Goal: Transaction & Acquisition: Book appointment/travel/reservation

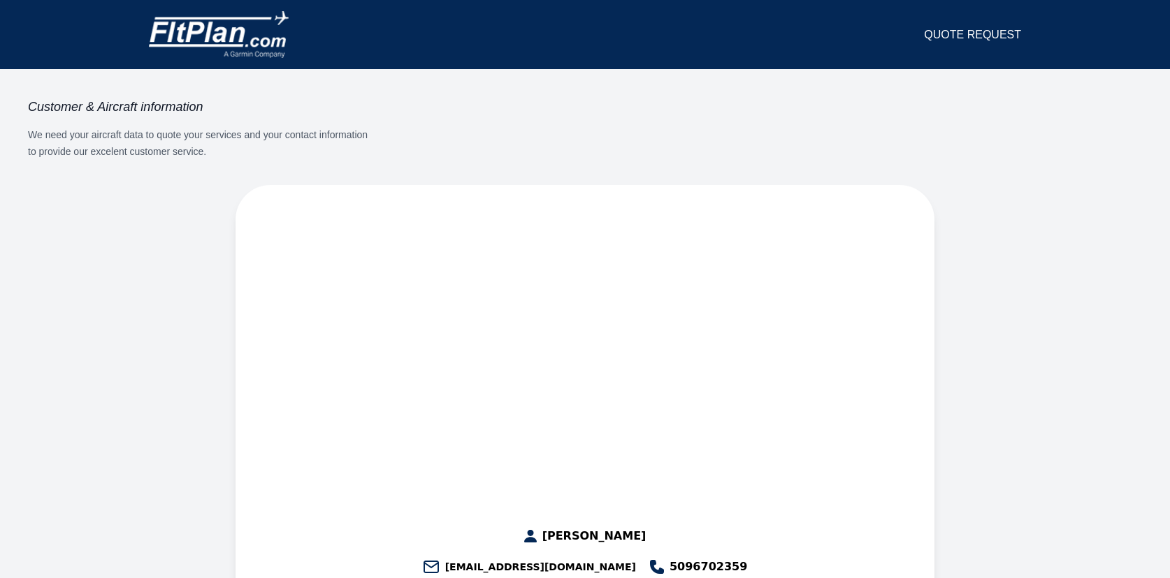
select select "**"
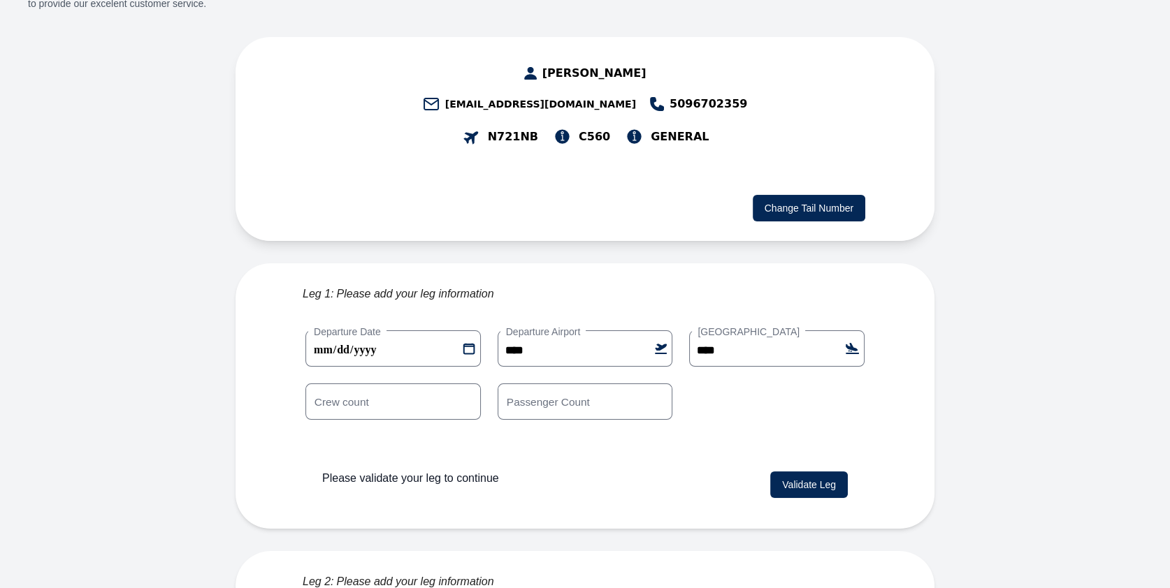
scroll to position [177, 0]
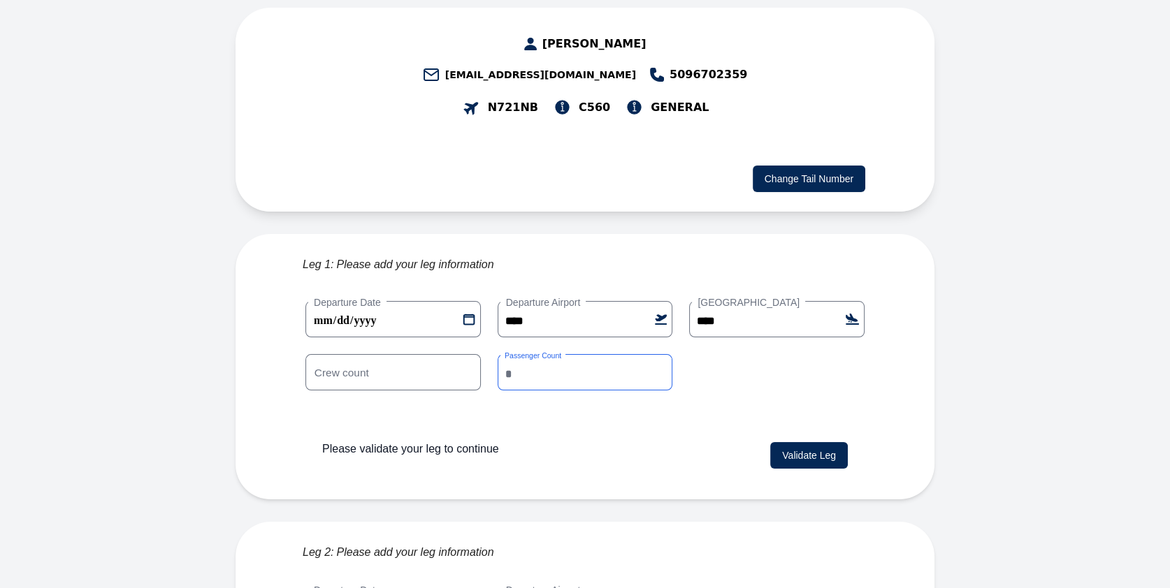
drag, startPoint x: 526, startPoint y: 345, endPoint x: 503, endPoint y: 342, distance: 23.2
click at [503, 354] on input "*" at bounding box center [584, 372] width 175 height 36
type input "*"
click at [787, 442] on button "Validate Leg" at bounding box center [809, 455] width 78 height 27
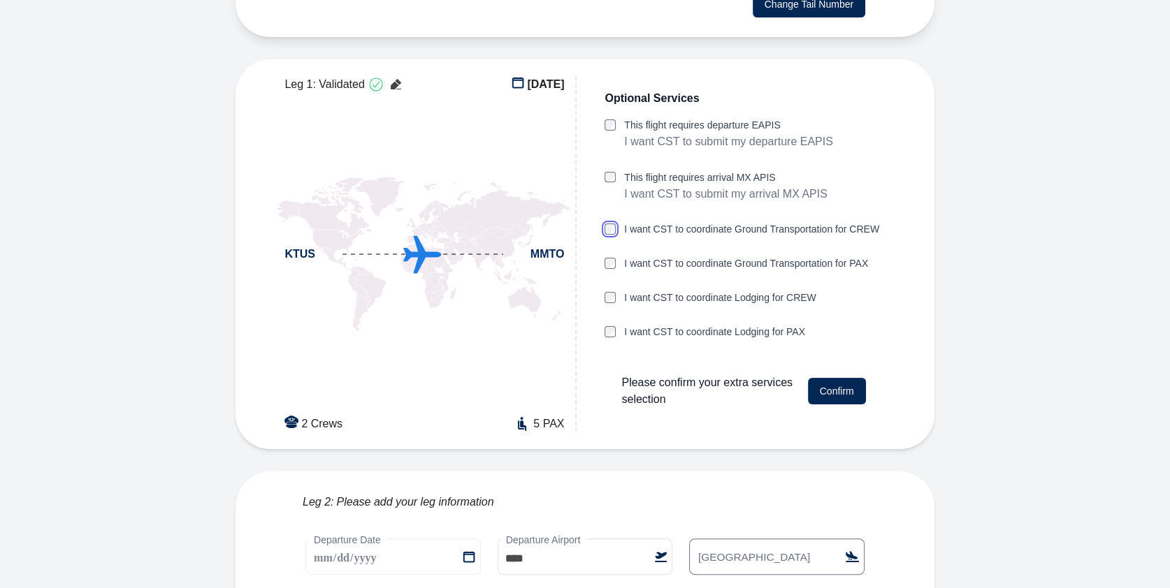
scroll to position [346, 0]
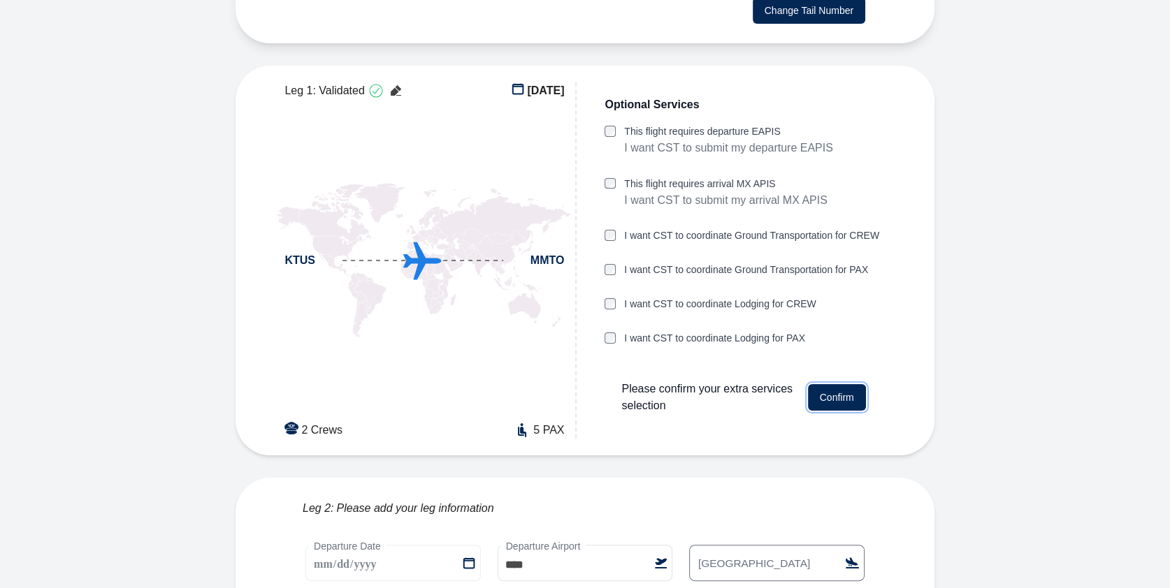
click at [823, 384] on button "Confirm" at bounding box center [837, 397] width 58 height 27
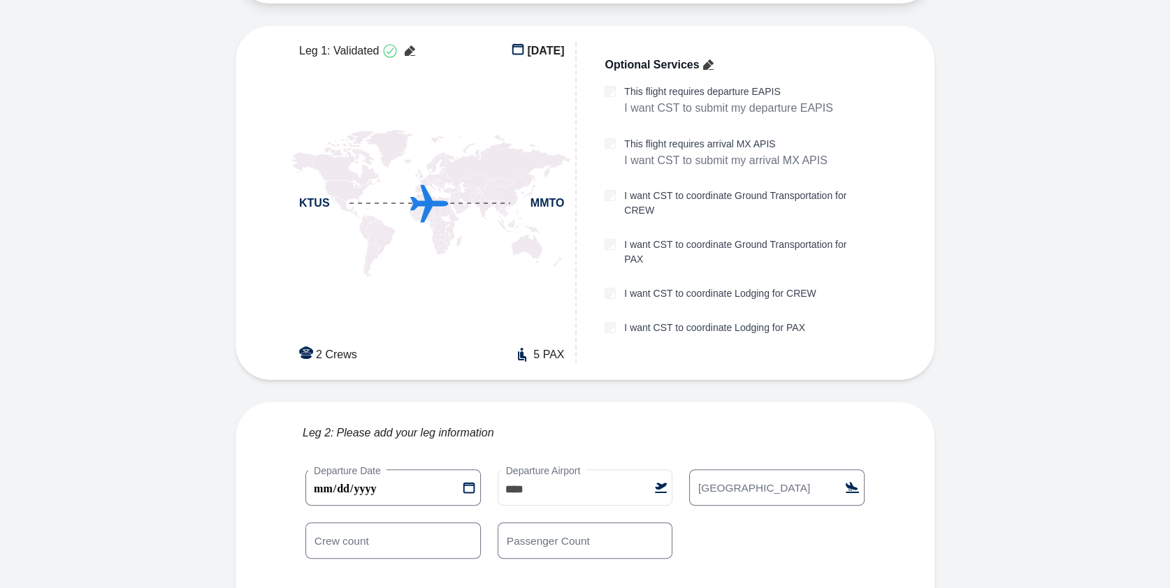
scroll to position [434, 0]
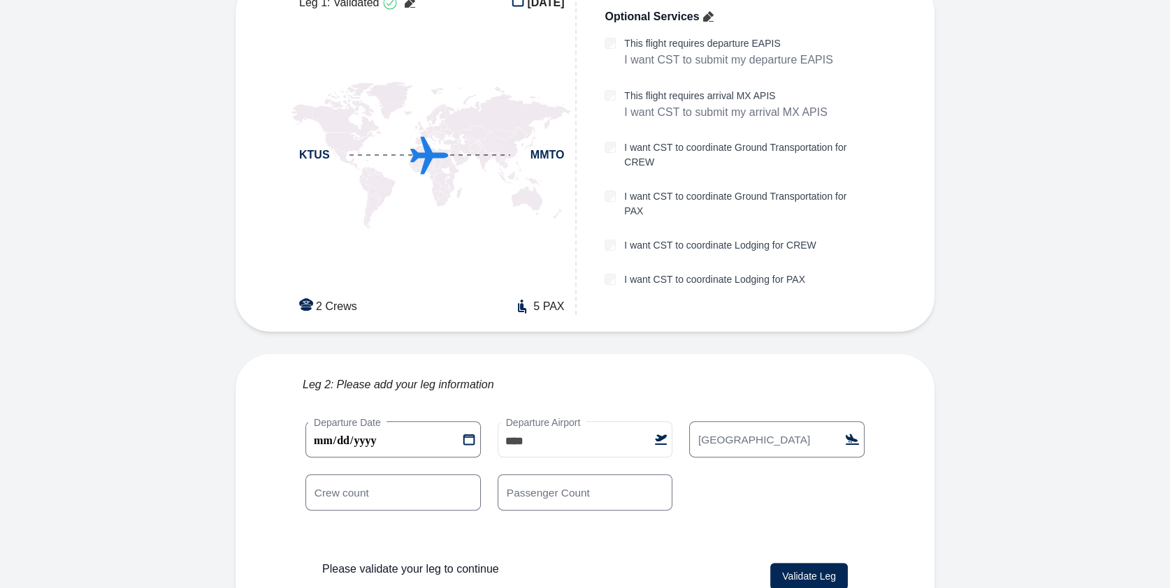
click at [751, 432] on label "[GEOGRAPHIC_DATA]" at bounding box center [754, 439] width 124 height 15
click at [751, 421] on input "[GEOGRAPHIC_DATA]" at bounding box center [776, 439] width 175 height 36
type input "****"
drag, startPoint x: 569, startPoint y: 470, endPoint x: 524, endPoint y: 474, distance: 45.6
click at [524, 474] on input "*" at bounding box center [584, 492] width 175 height 36
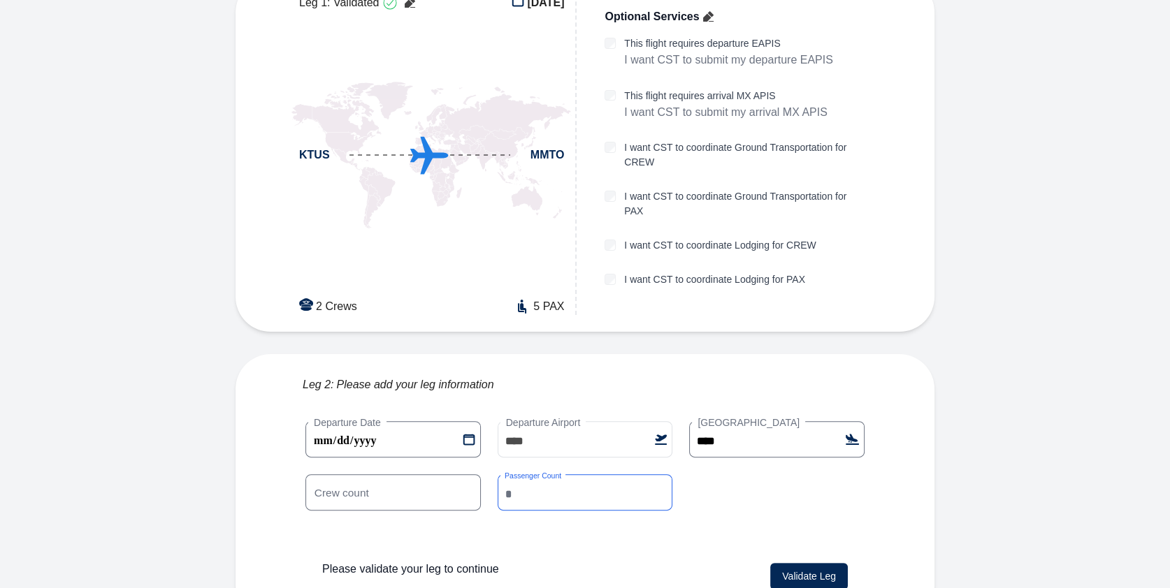
type input "*"
click at [827, 563] on button "Validate Leg" at bounding box center [809, 576] width 78 height 27
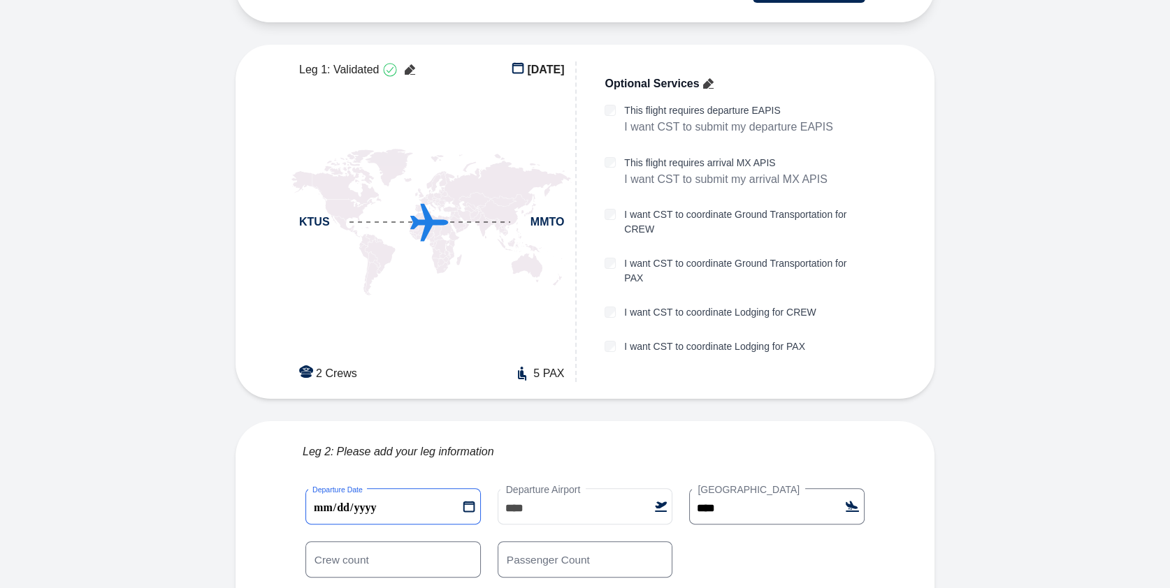
scroll to position [372, 0]
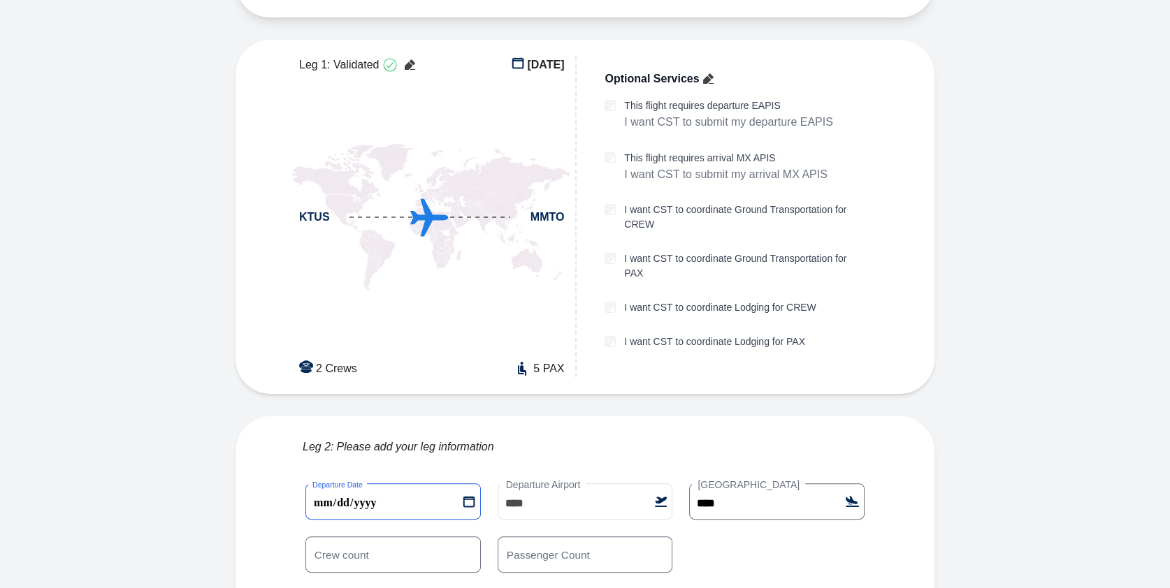
click at [345, 483] on 1 "**********" at bounding box center [392, 501] width 175 height 36
type 1 "**********"
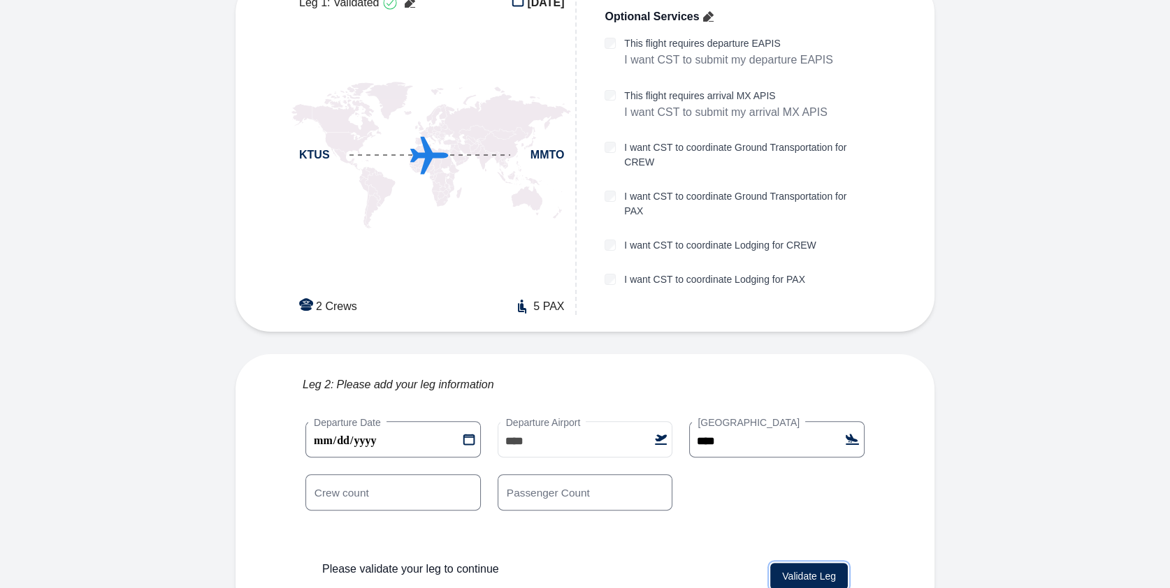
click at [801, 563] on button "Validate Leg" at bounding box center [809, 576] width 78 height 27
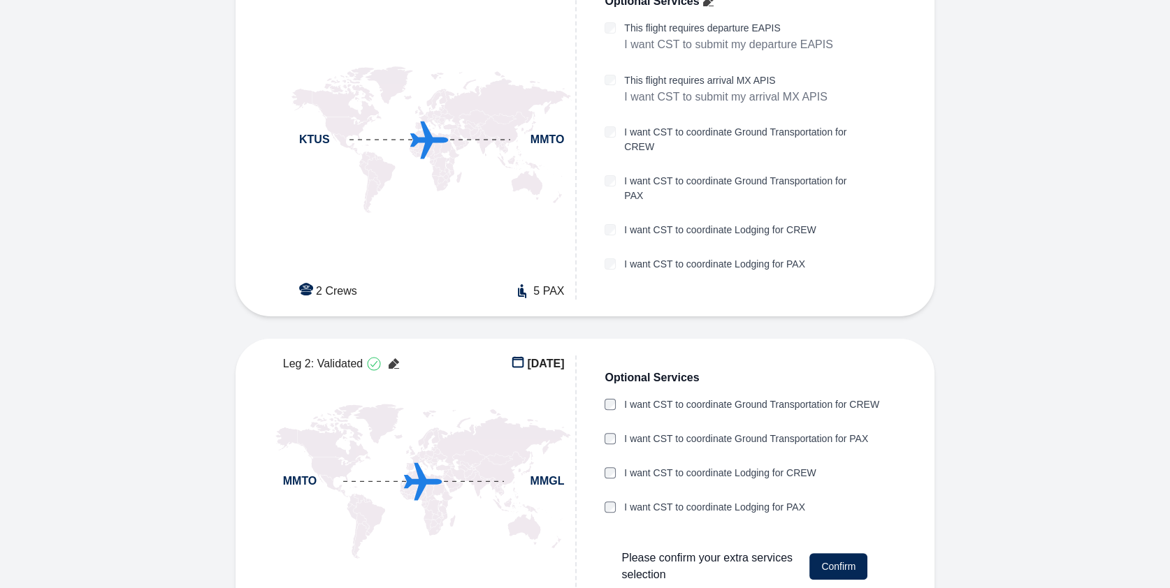
scroll to position [453, 0]
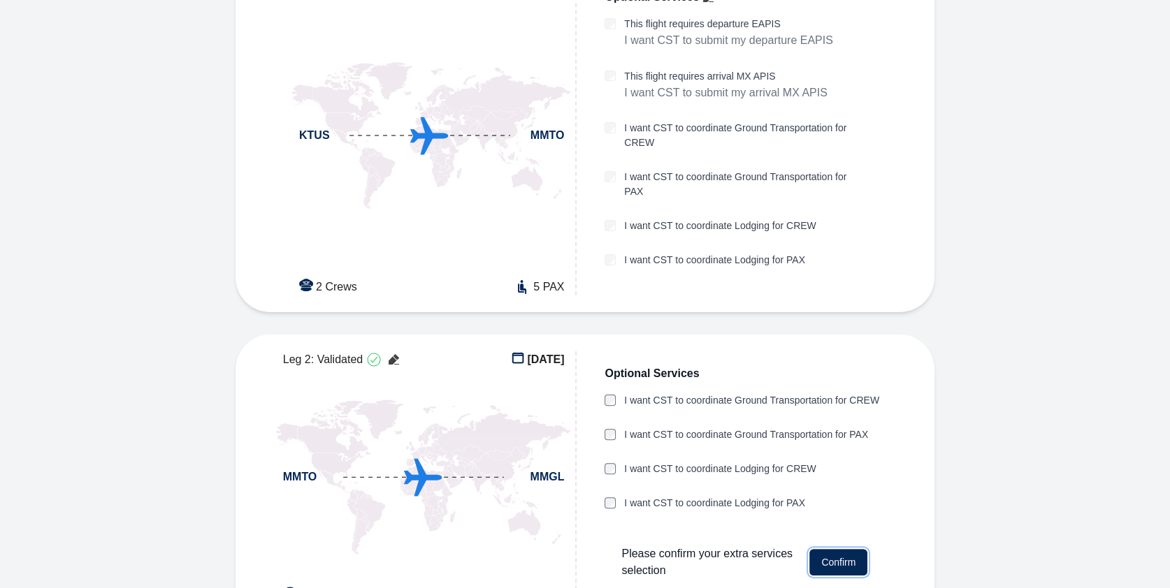
click at [838, 549] on button "Confirm" at bounding box center [838, 562] width 58 height 27
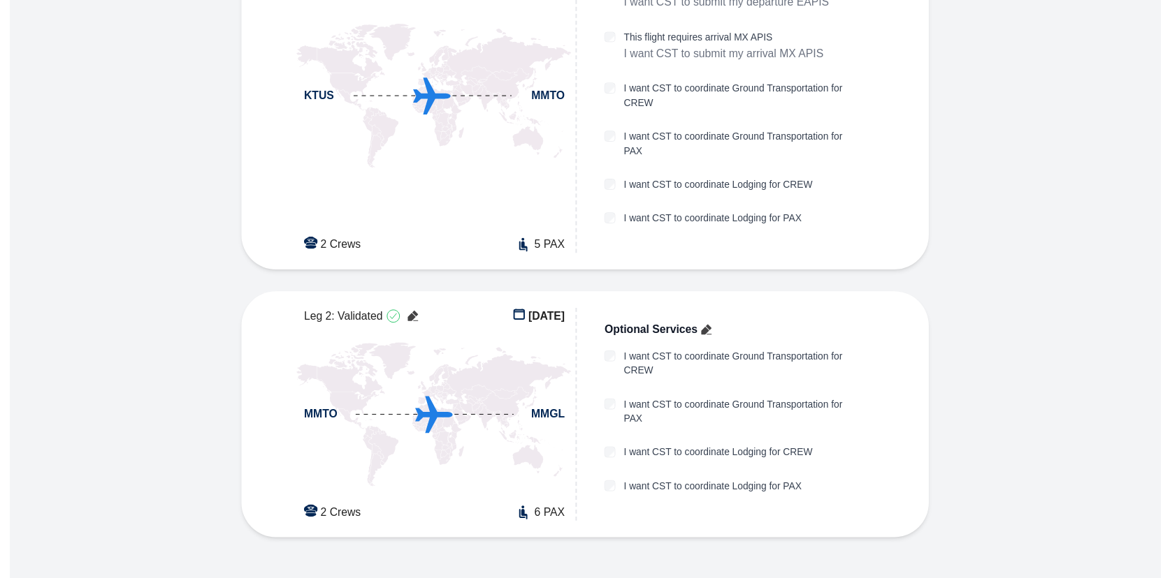
scroll to position [512, 0]
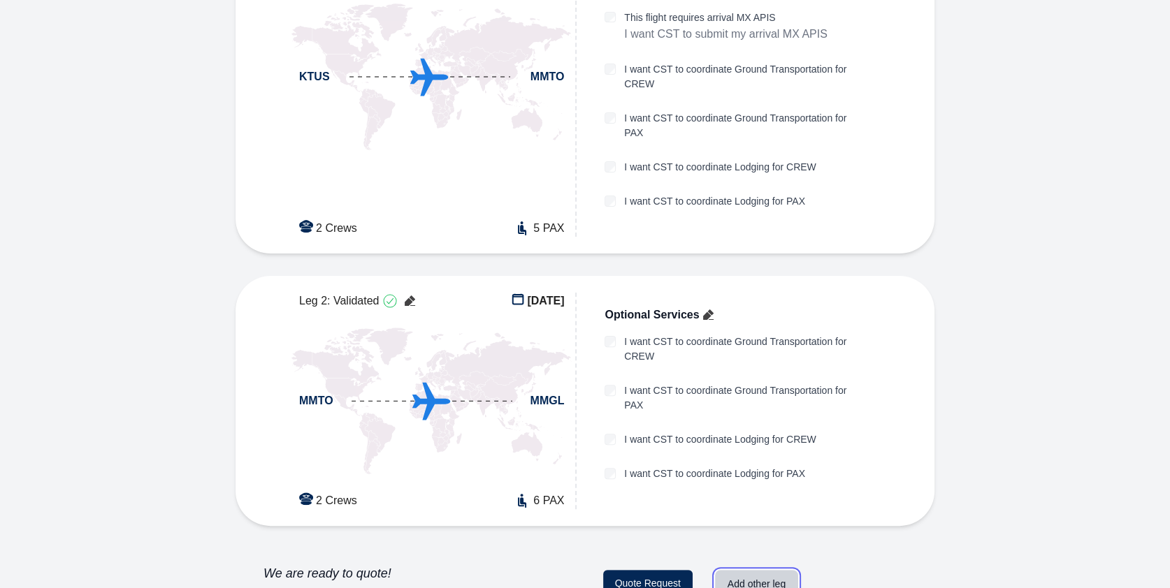
click at [764, 570] on button "Add other leg" at bounding box center [756, 584] width 83 height 28
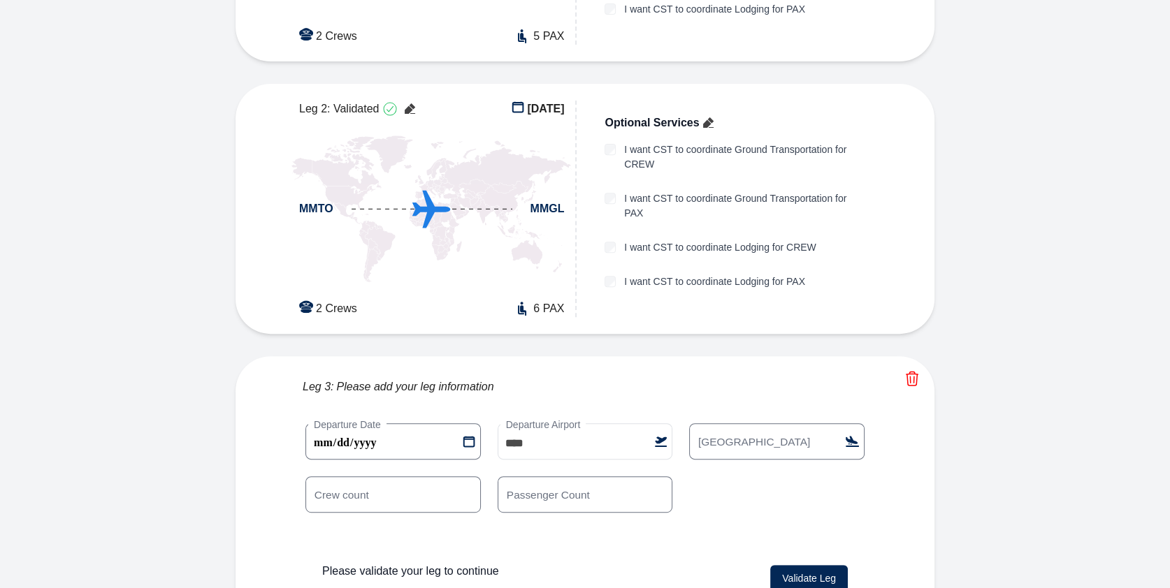
scroll to position [706, 0]
click at [337, 421] on 2 "**********" at bounding box center [392, 439] width 175 height 36
type 2 "**********"
click at [727, 432] on label "[GEOGRAPHIC_DATA]" at bounding box center [754, 439] width 124 height 15
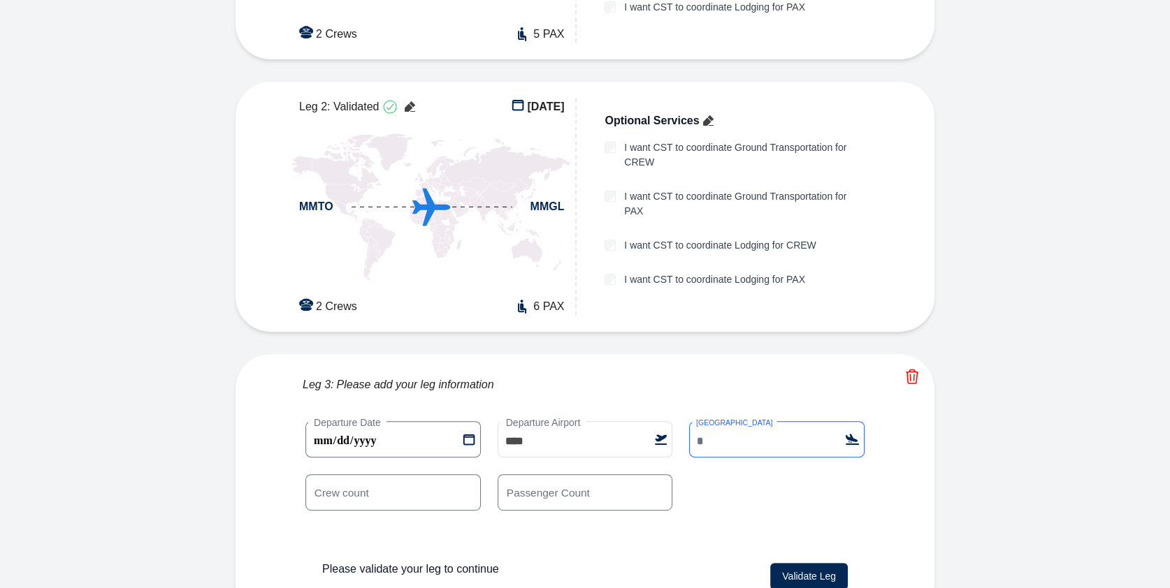
click at [727, 421] on input "[GEOGRAPHIC_DATA]" at bounding box center [776, 439] width 175 height 36
type input "****"
drag, startPoint x: 528, startPoint y: 468, endPoint x: 502, endPoint y: 468, distance: 25.9
click at [502, 474] on input "*" at bounding box center [584, 492] width 175 height 36
type input "*"
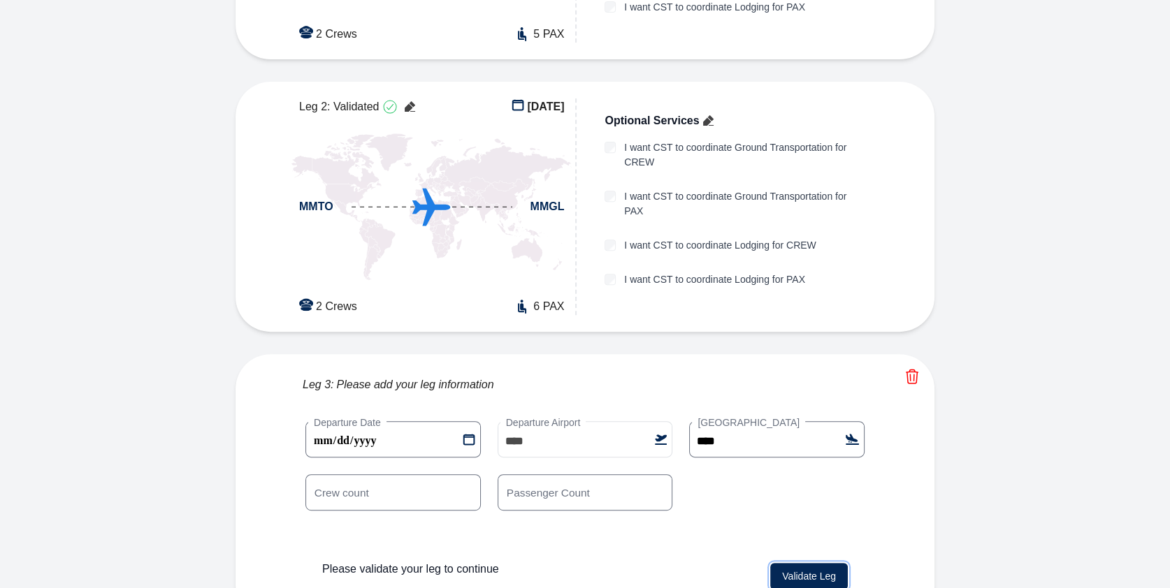
click at [823, 563] on button "Validate Leg" at bounding box center [809, 576] width 78 height 27
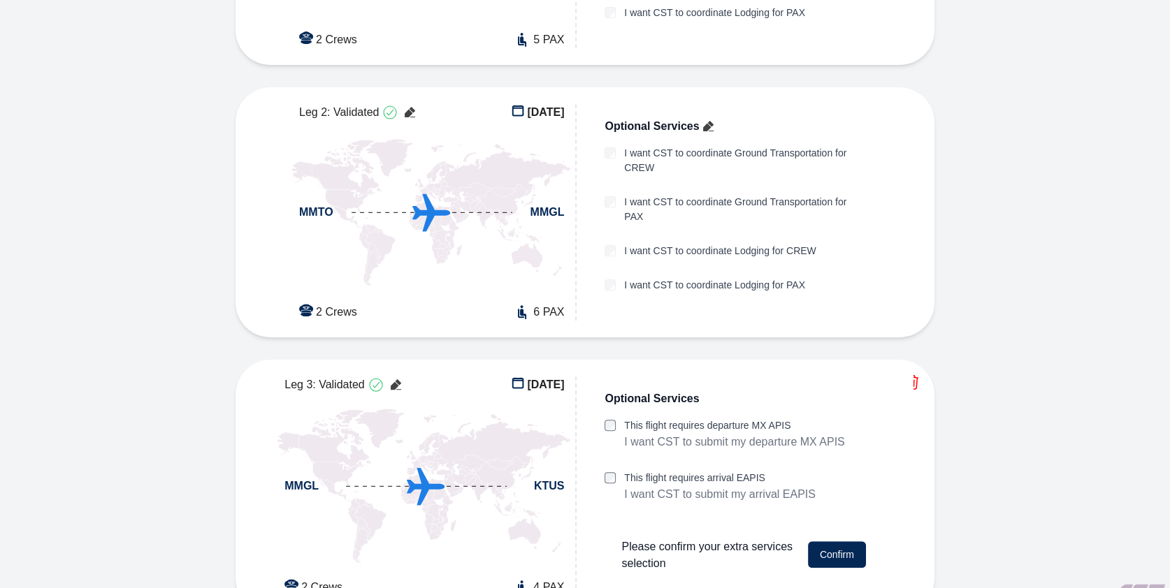
scroll to position [693, 0]
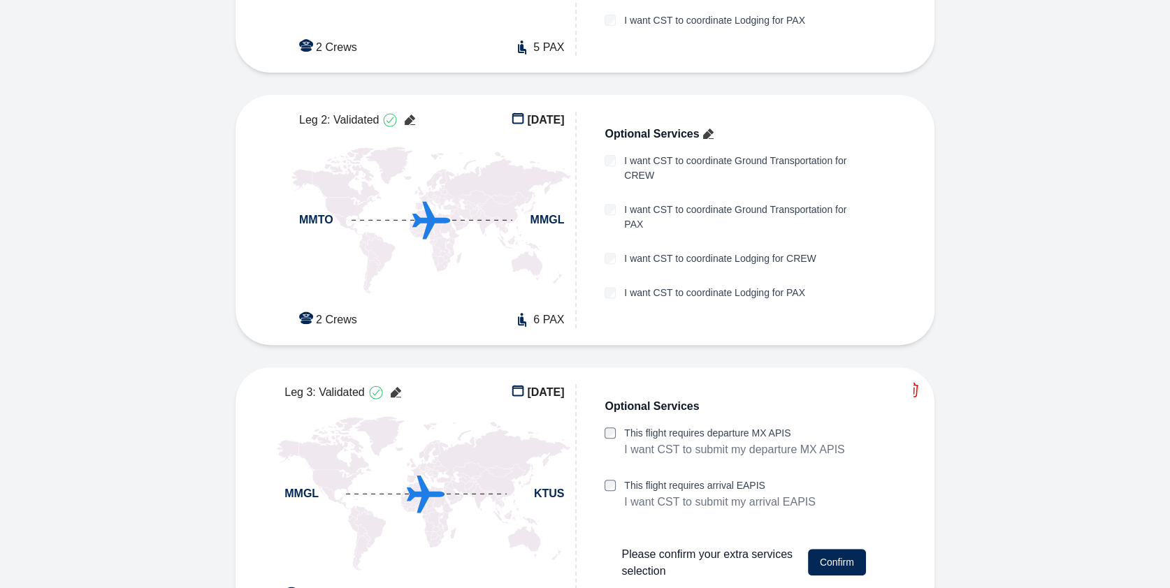
click at [616, 479] on div "This flight requires arrival EAPIS I want CST to submit my arrival EAPIS" at bounding box center [742, 502] width 277 height 47
click at [840, 549] on button "Confirm" at bounding box center [837, 562] width 58 height 27
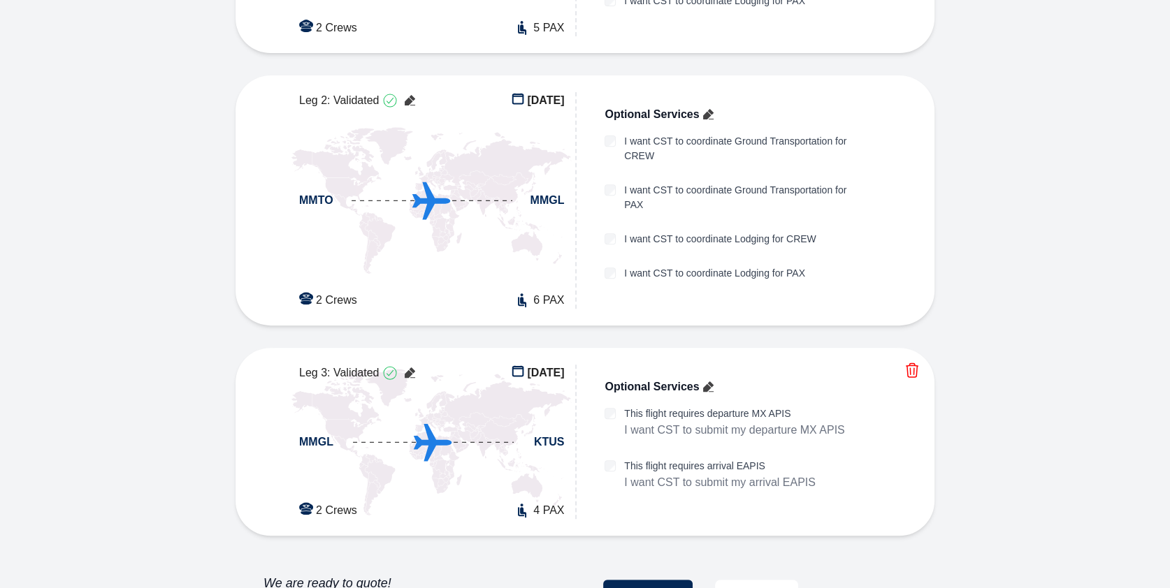
scroll to position [723, 0]
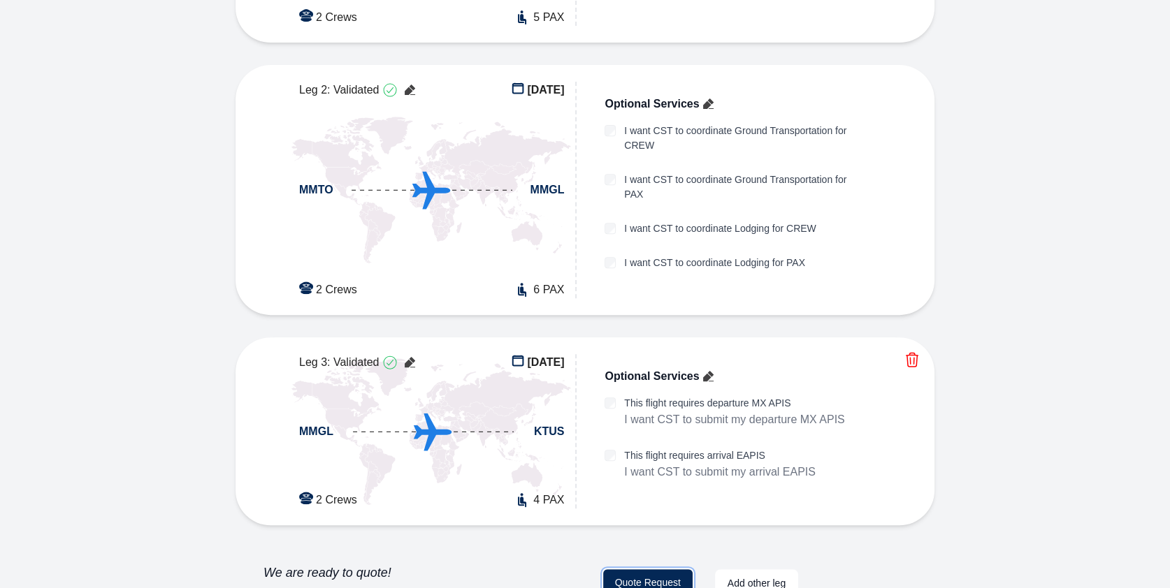
click at [644, 569] on button "Quote Request" at bounding box center [647, 583] width 89 height 28
